Goal: Task Accomplishment & Management: Manage account settings

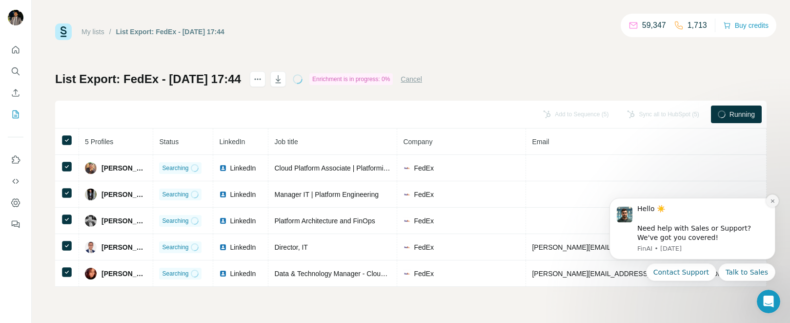
click at [774, 202] on icon "Dismiss notification" at bounding box center [772, 200] width 5 height 5
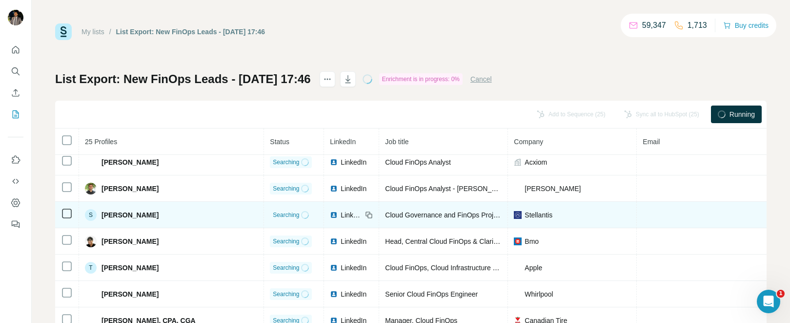
scroll to position [433, 0]
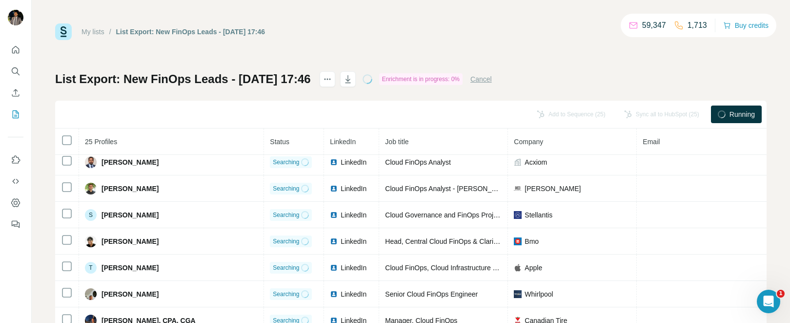
click at [87, 28] on link "My lists" at bounding box center [92, 32] width 23 height 8
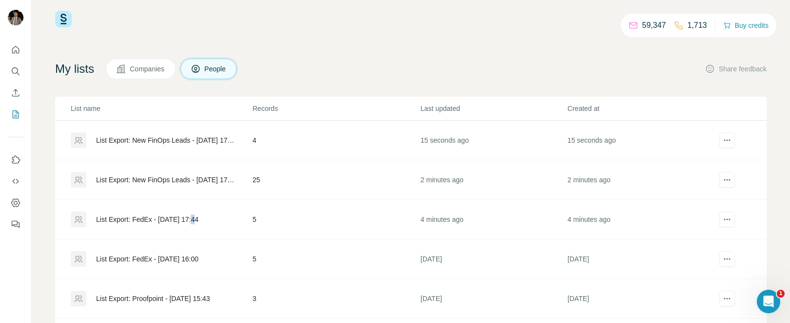
scroll to position [74, 0]
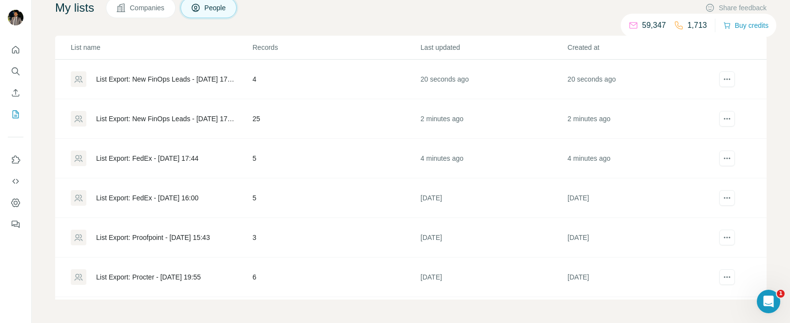
click at [154, 158] on div "List Export: FedEx - 06/10/2025 17:44" at bounding box center [147, 158] width 102 height 10
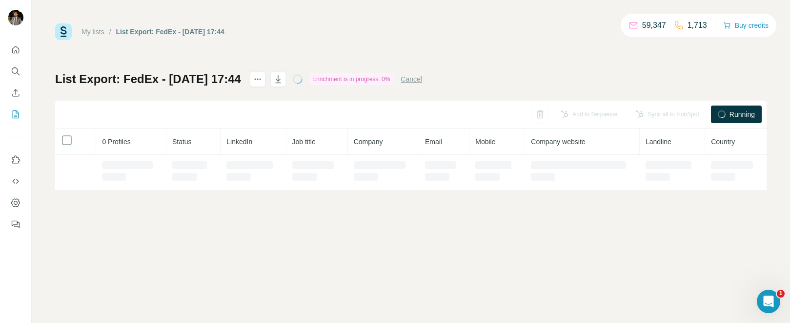
click at [154, 158] on td at bounding box center [131, 172] width 70 height 35
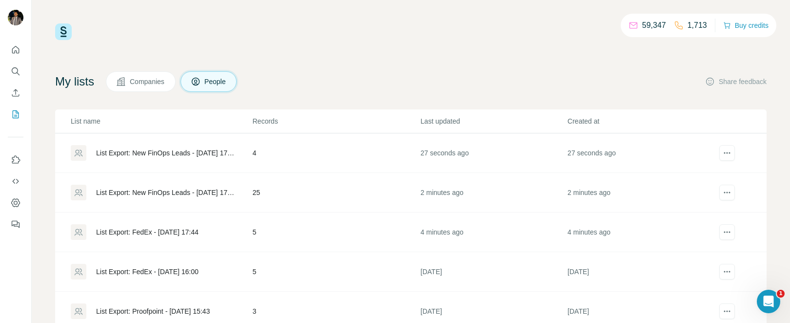
click at [163, 193] on div "List Export: New FinOps Leads - 06/10/2025 17:46" at bounding box center [166, 192] width 140 height 10
click at [166, 232] on div "List Export: FedEx - 06/10/2025 17:44" at bounding box center [147, 232] width 102 height 10
click at [198, 188] on div "List Export: New FinOps Leads - 06/10/2025 17:46" at bounding box center [166, 192] width 140 height 10
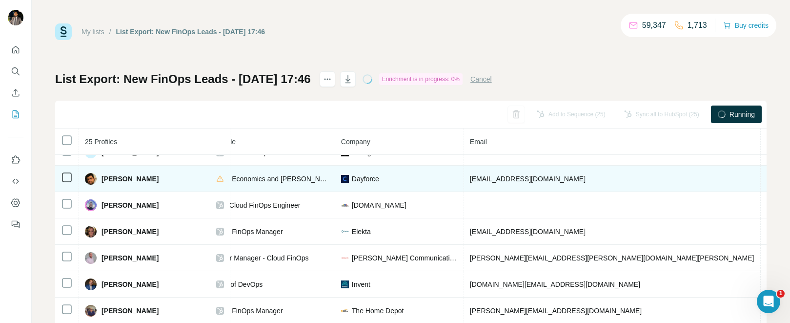
scroll to position [42, 0]
